Goal: Find specific page/section: Find specific page/section

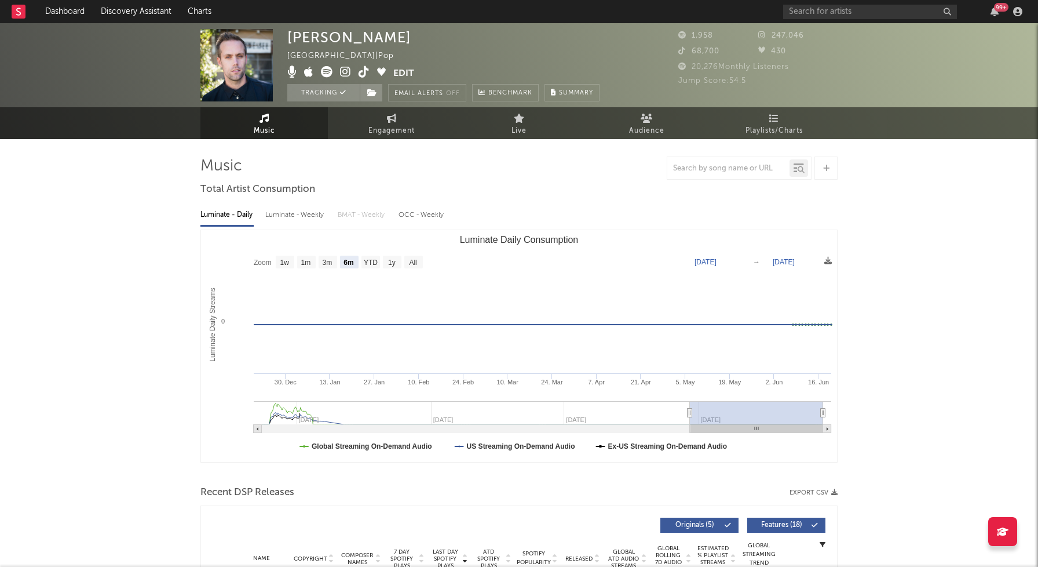
select select "6m"
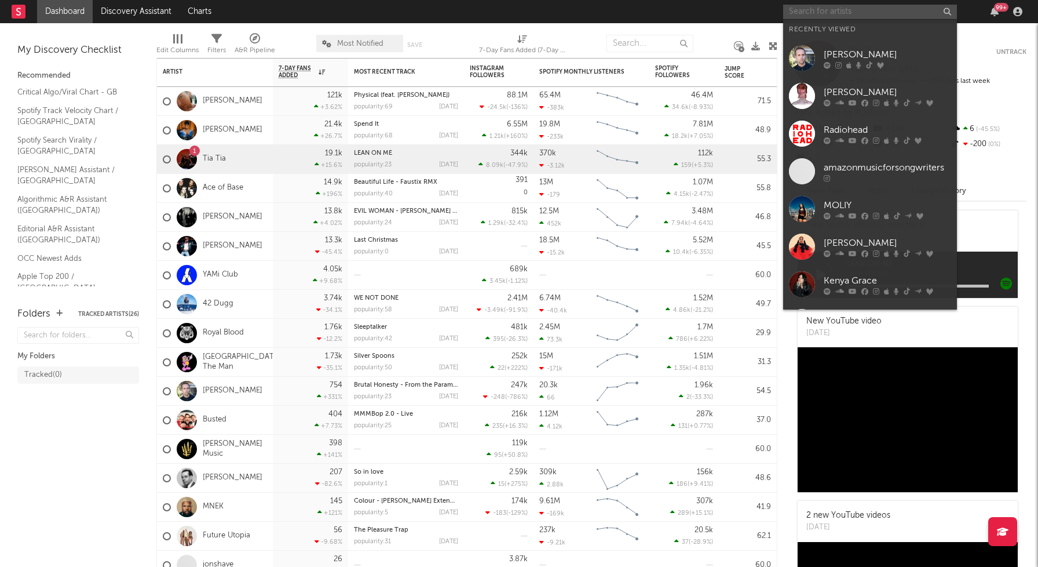
click at [816, 11] on input "text" at bounding box center [870, 12] width 174 height 14
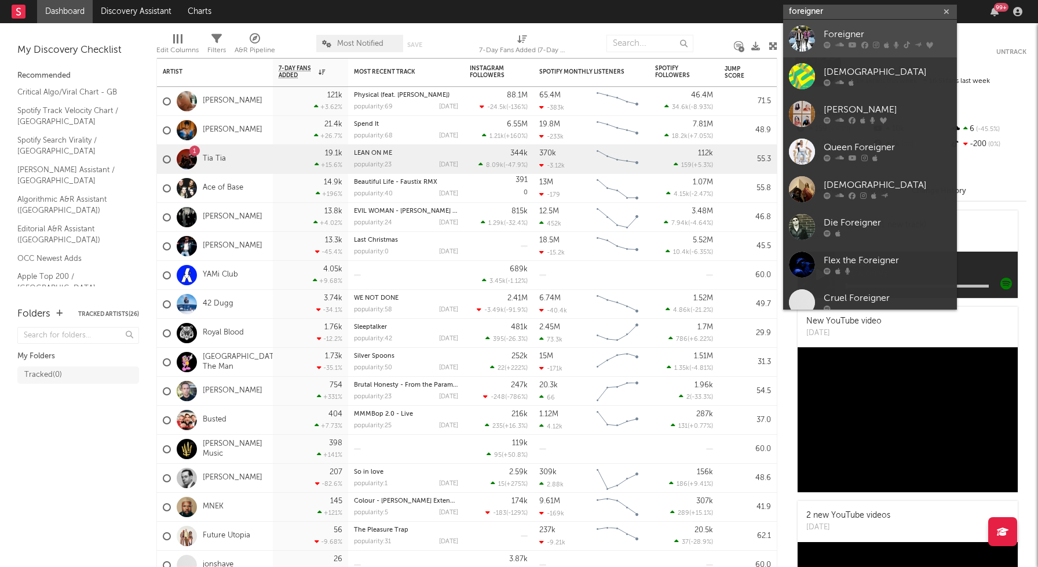
type input "foreigner"
click at [876, 36] on div "Foreigner" at bounding box center [887, 35] width 127 height 14
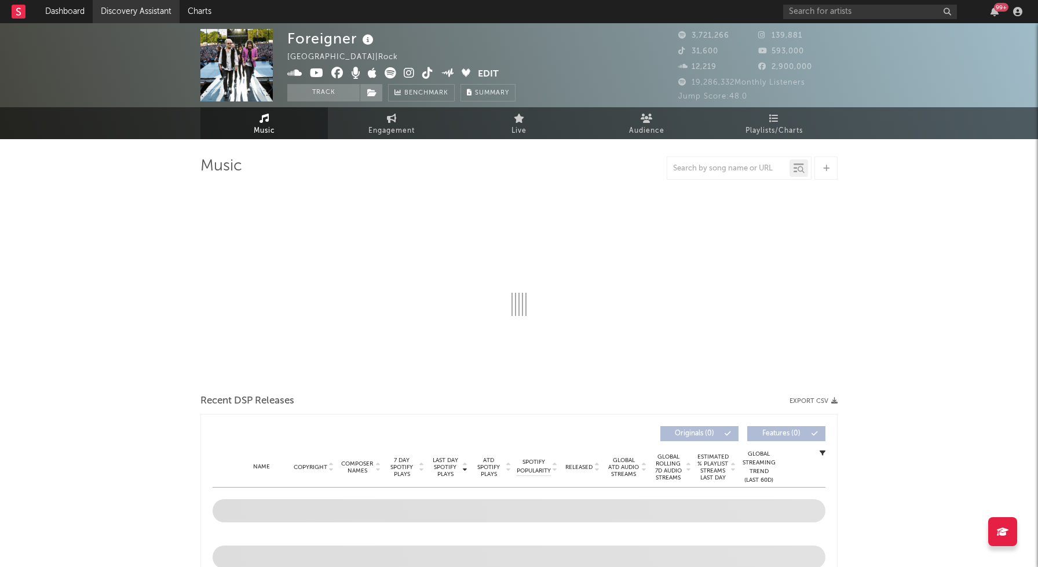
select select "6m"
